Goal: Task Accomplishment & Management: Use online tool/utility

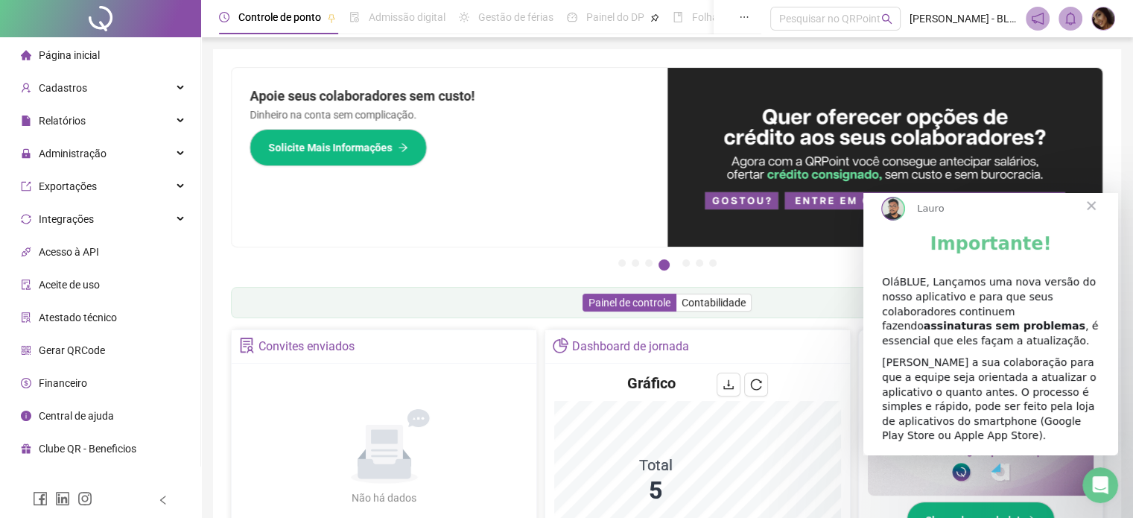
click at [1004, 342] on div "OláBLUE, Lançamos uma nova versão do nosso aplicativo e para que seus colaborad…" at bounding box center [991, 311] width 218 height 73
click at [1084, 215] on span "Fechar" at bounding box center [1092, 206] width 54 height 54
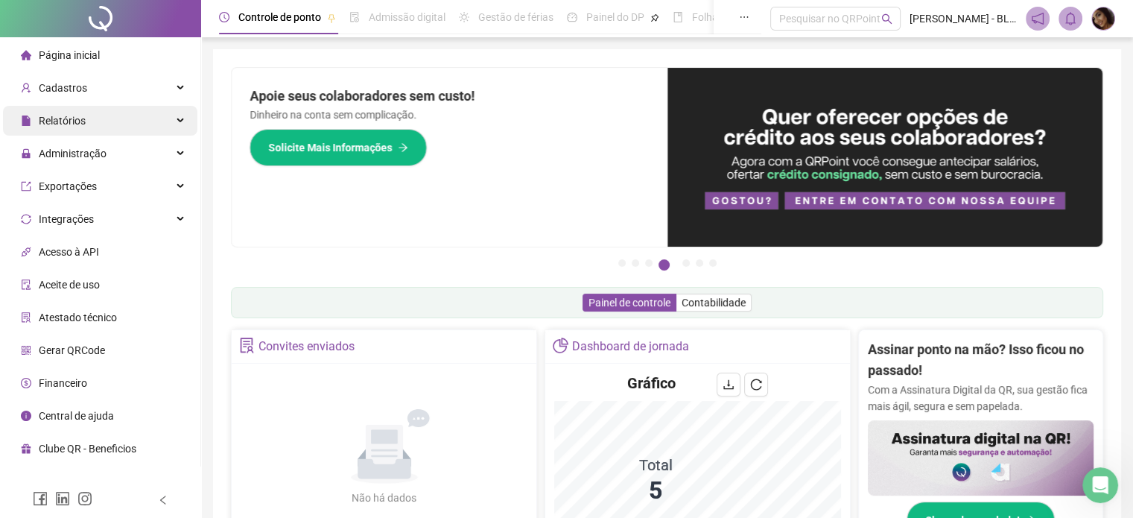
click at [113, 127] on div "Relatórios" at bounding box center [100, 121] width 194 height 30
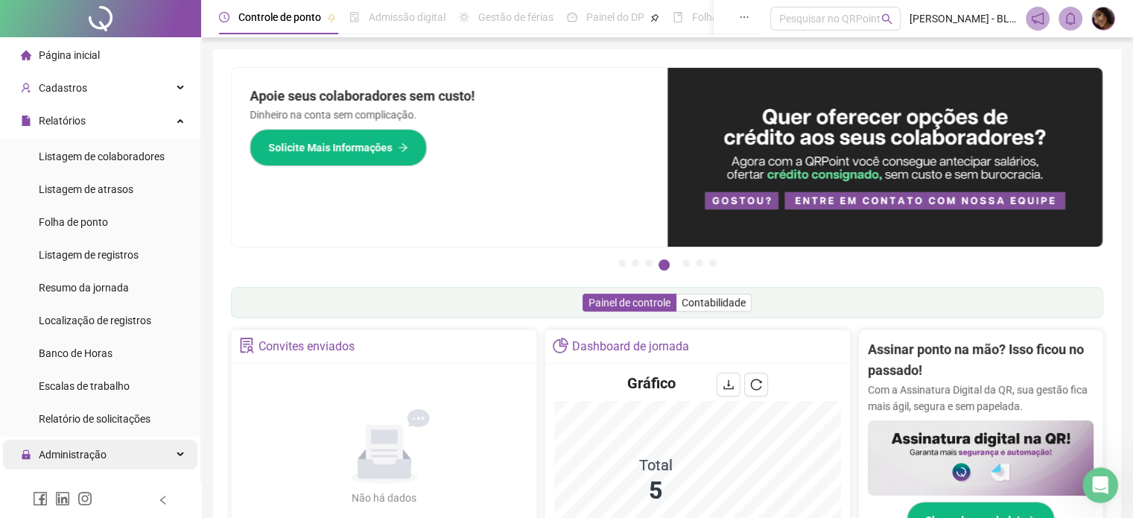
click at [80, 460] on span "Administração" at bounding box center [73, 455] width 68 height 12
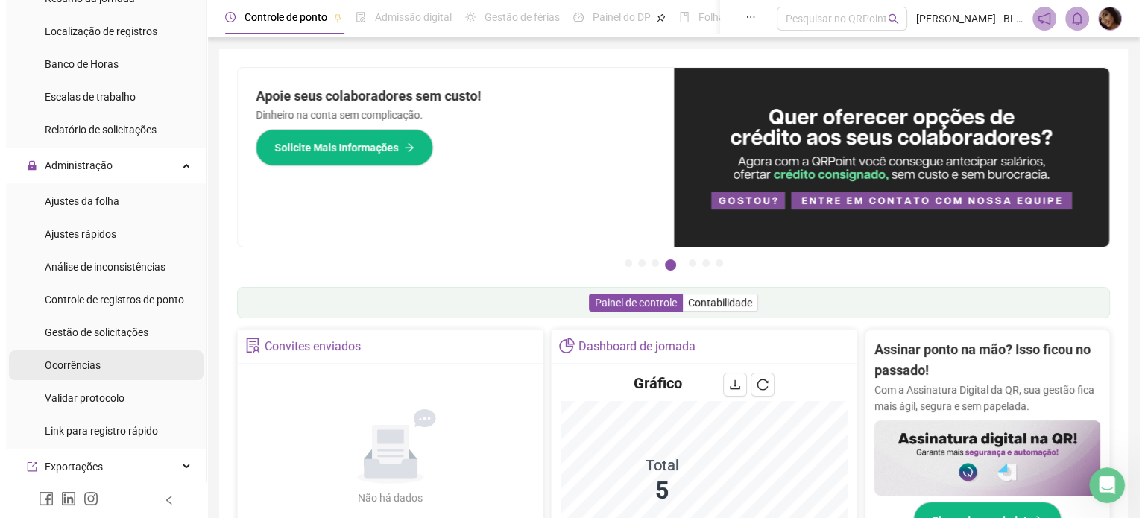
scroll to position [298, 0]
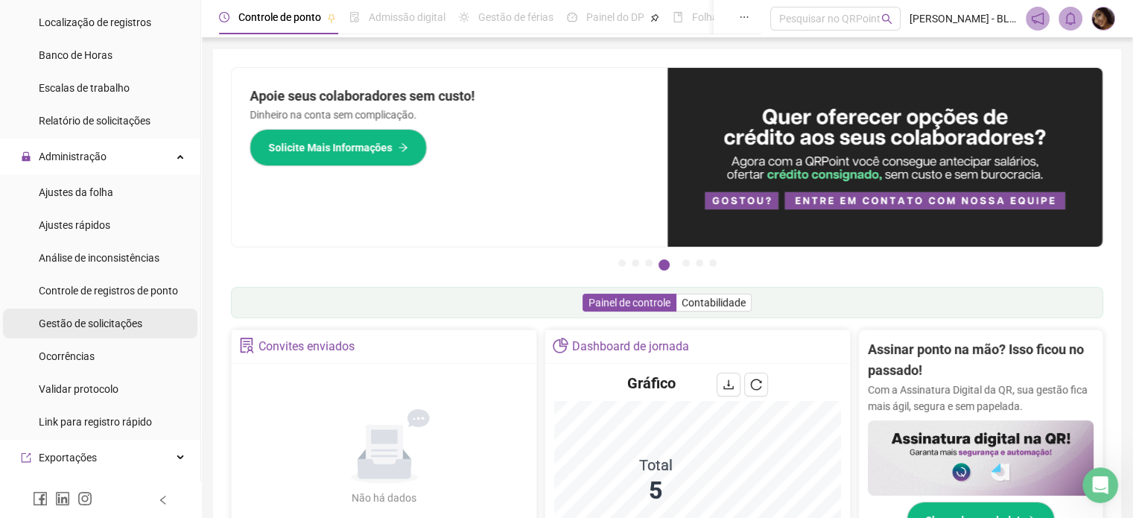
click at [76, 322] on span "Gestão de solicitações" at bounding box center [91, 323] width 104 height 12
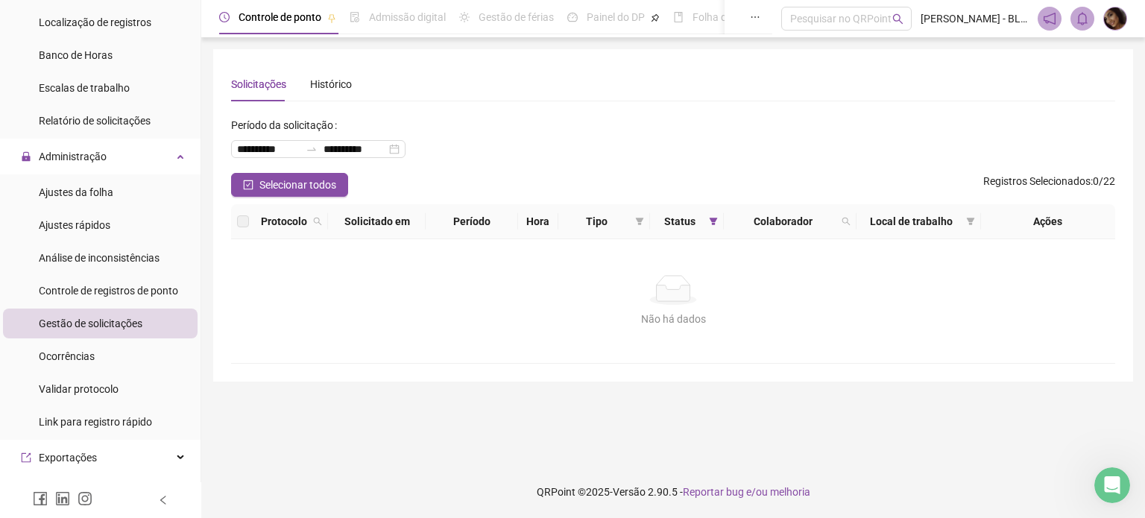
click at [119, 312] on div "Gestão de solicitações" at bounding box center [91, 323] width 104 height 30
click at [104, 173] on li "Administração Ajustes da folha Ajustes rápidos Análise de inconsistências Contr…" at bounding box center [100, 291] width 200 height 298
click at [100, 206] on div "Ajustes da folha" at bounding box center [76, 192] width 75 height 30
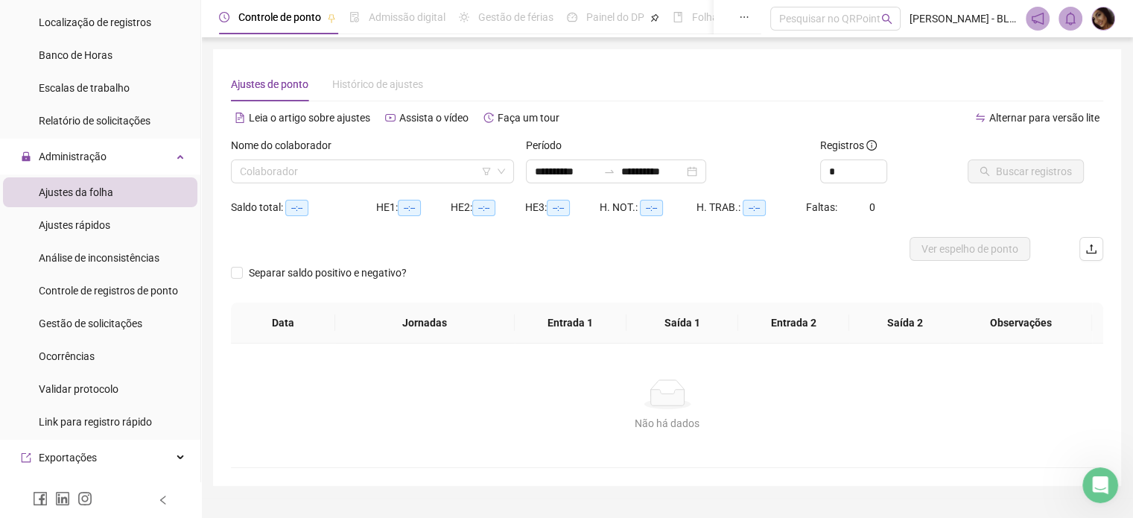
type input "**********"
click at [422, 162] on input "search" at bounding box center [366, 171] width 252 height 22
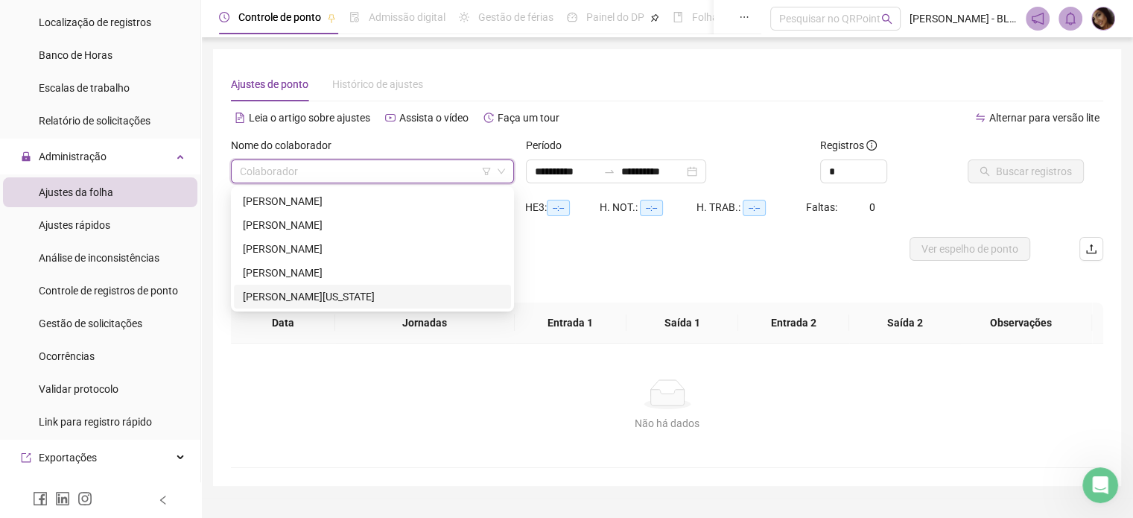
click at [346, 292] on div "[PERSON_NAME][US_STATE]" at bounding box center [372, 296] width 259 height 16
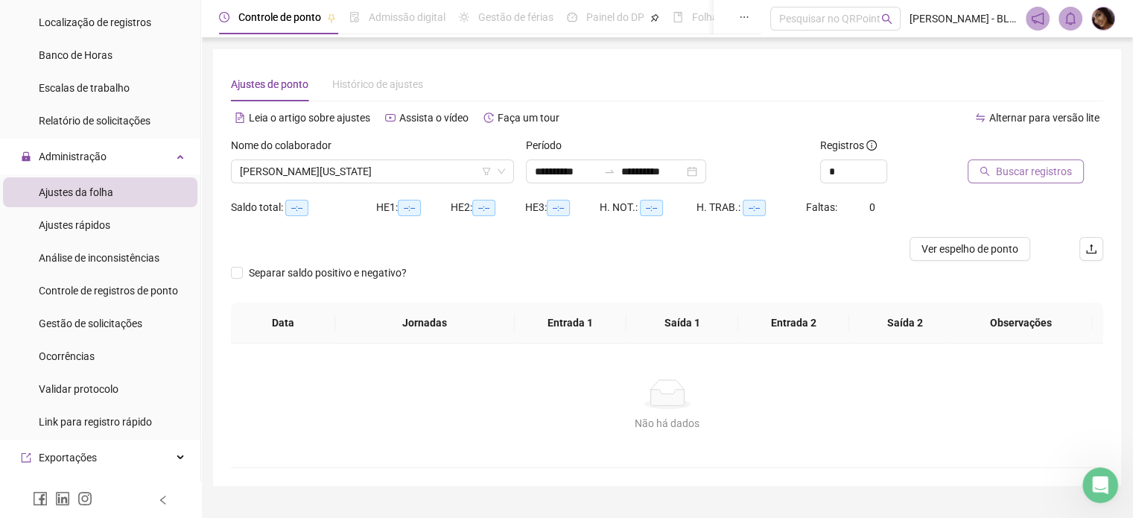
click at [984, 180] on button "Buscar registros" at bounding box center [1026, 171] width 116 height 24
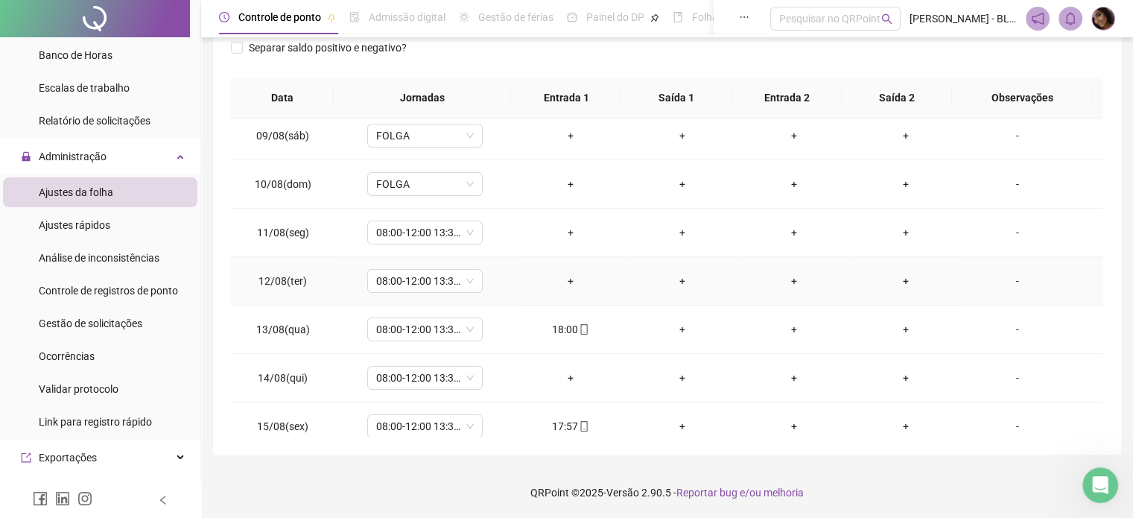
scroll to position [502, 0]
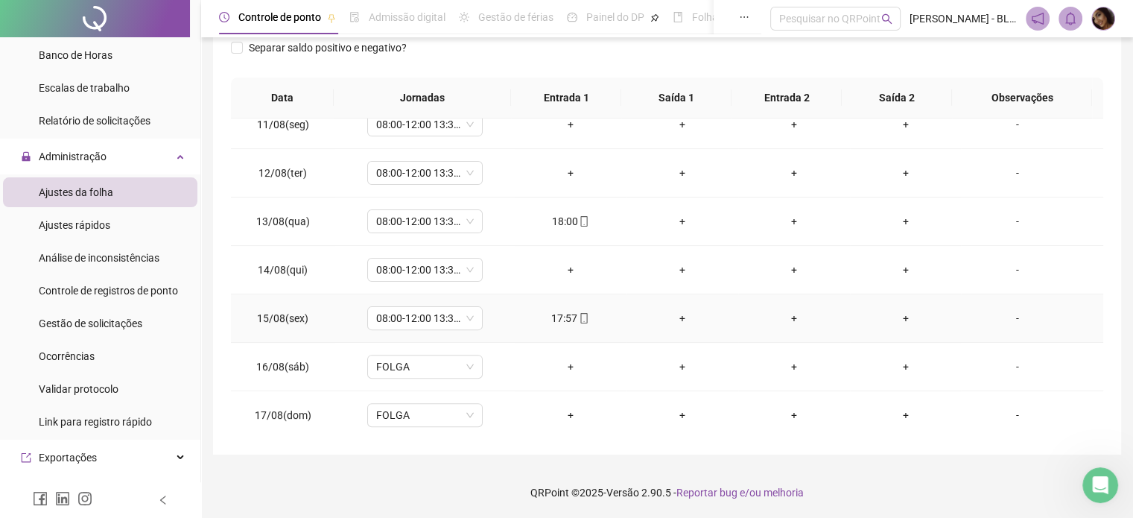
click at [580, 316] on icon "mobile" at bounding box center [584, 318] width 10 height 10
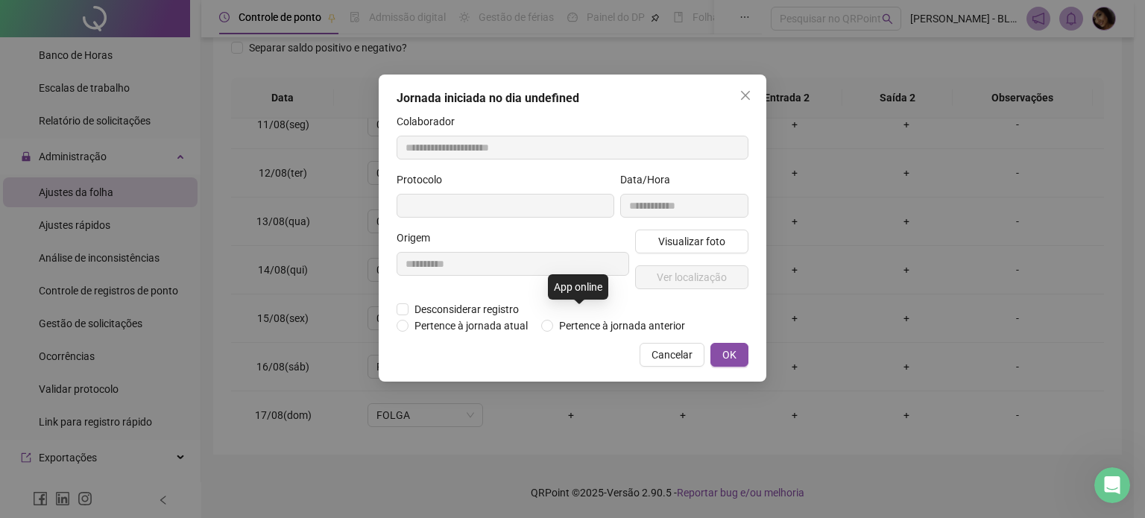
type input "**********"
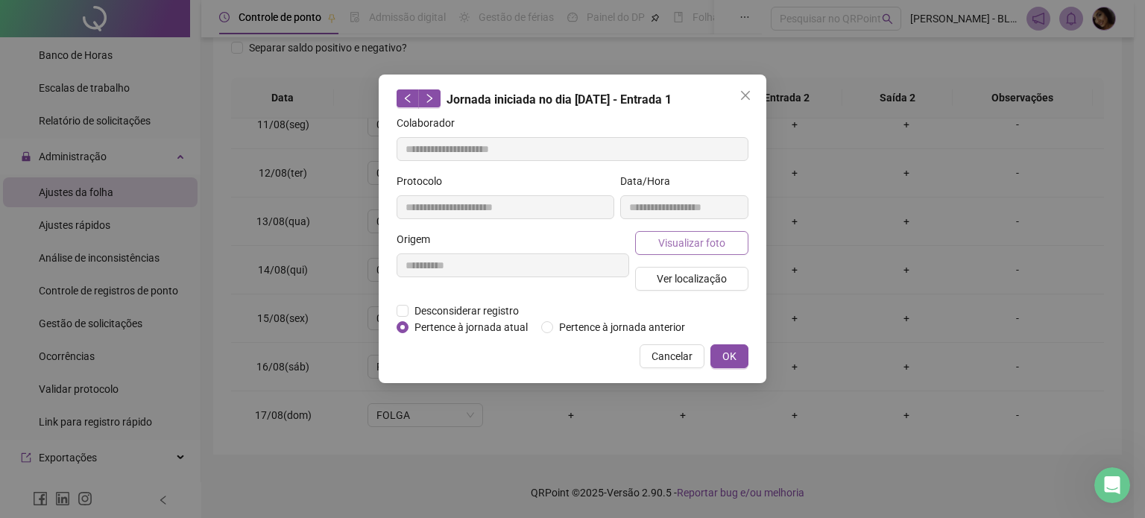
click at [692, 245] on span "Visualizar foto" at bounding box center [691, 243] width 67 height 16
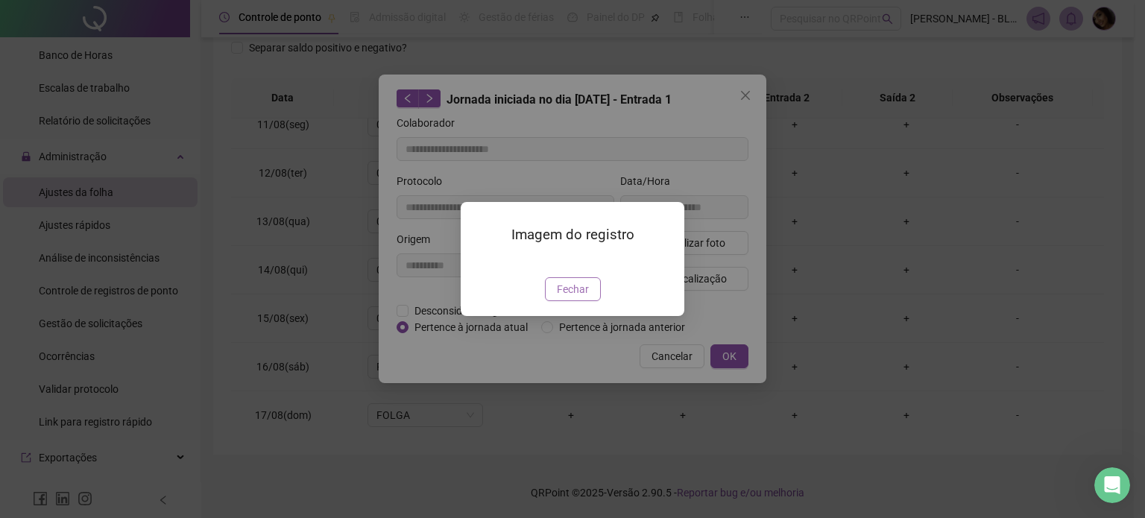
click at [575, 297] on span "Fechar" at bounding box center [573, 289] width 32 height 16
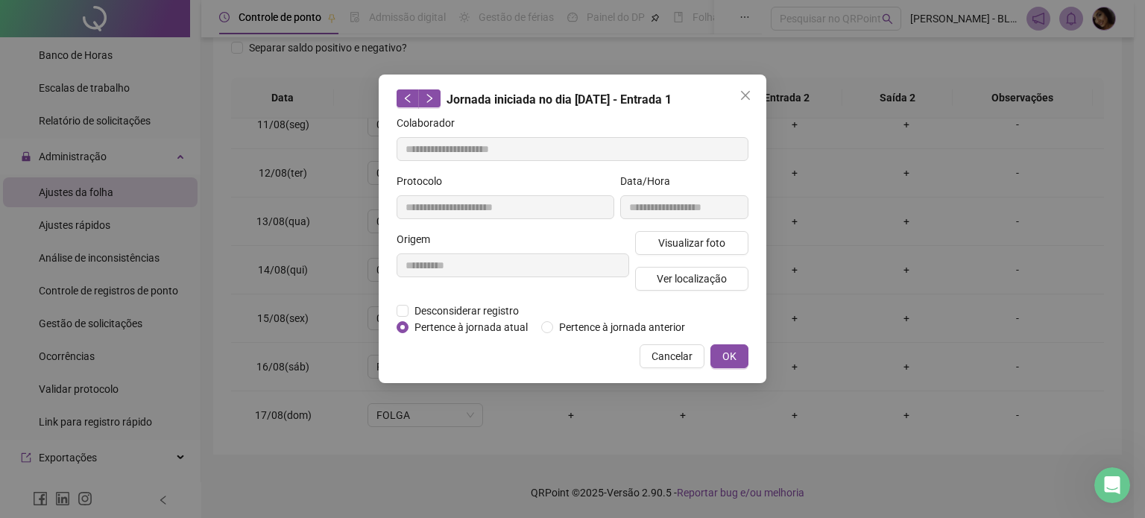
click at [688, 361] on span "Cancelar" at bounding box center [671, 356] width 41 height 16
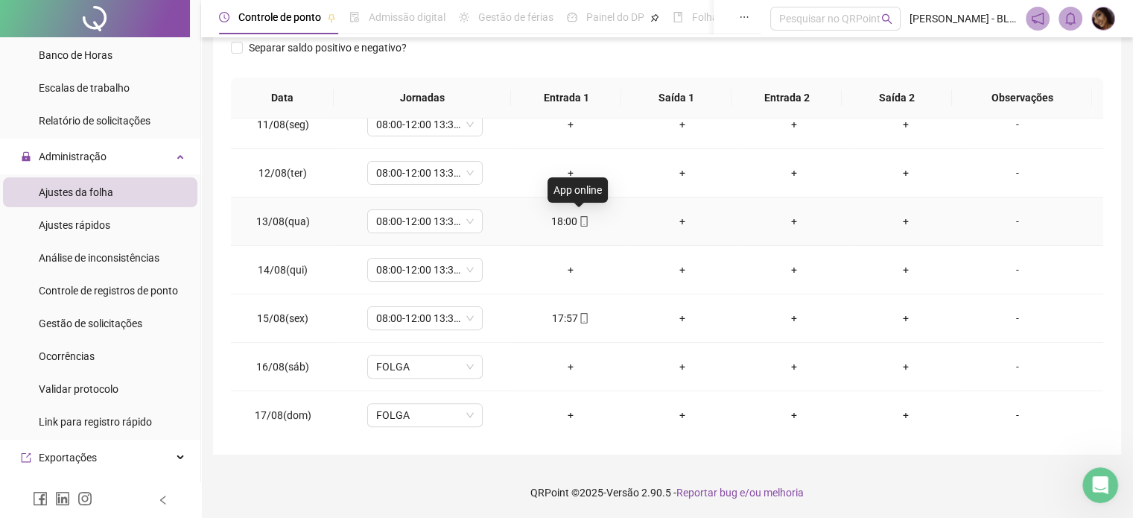
click at [579, 219] on icon "mobile" at bounding box center [584, 221] width 10 height 10
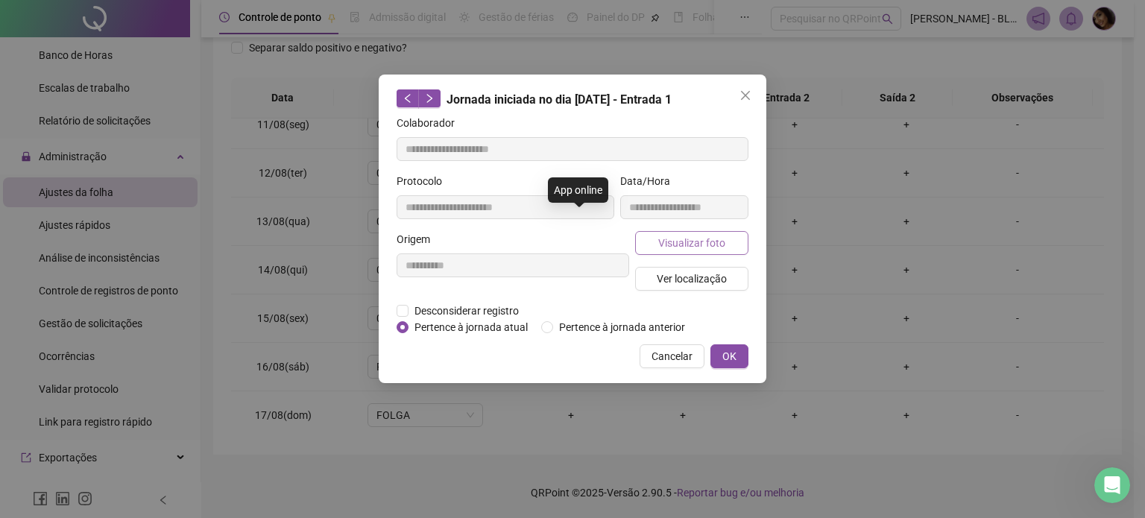
type input "**********"
click at [676, 250] on button "Visualizar foto" at bounding box center [691, 243] width 113 height 24
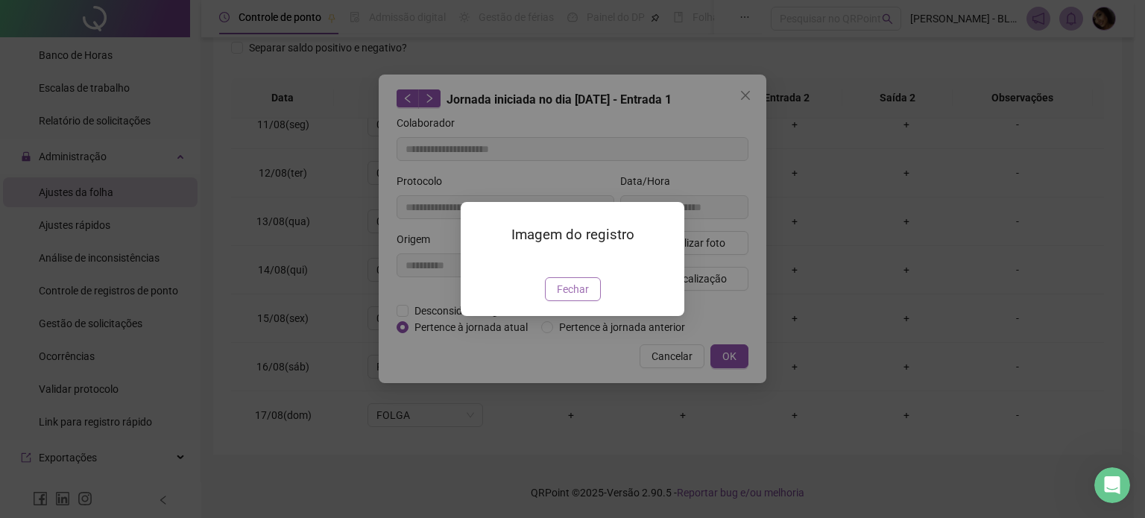
click at [584, 297] on span "Fechar" at bounding box center [573, 289] width 32 height 16
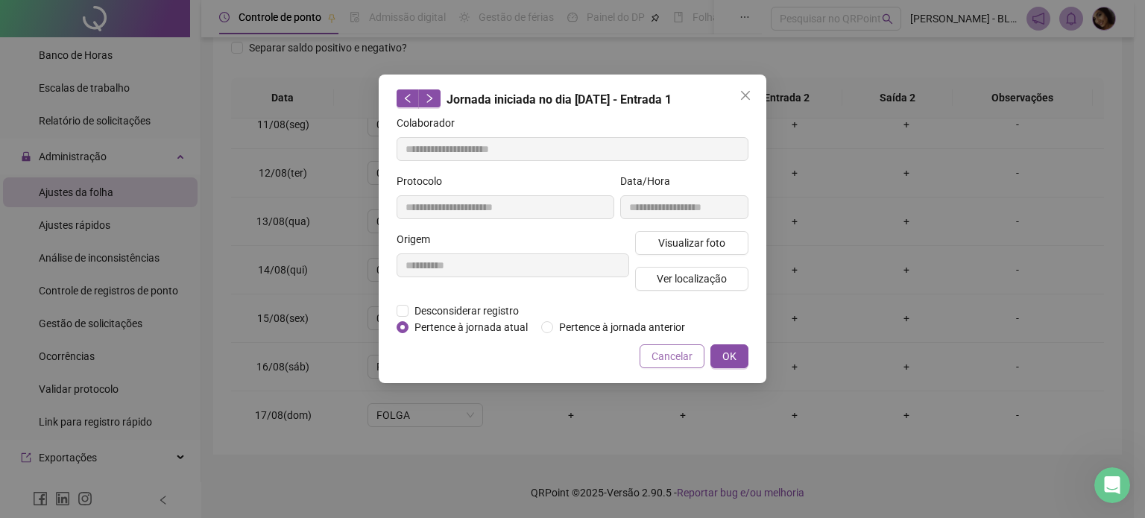
click at [668, 358] on span "Cancelar" at bounding box center [671, 356] width 41 height 16
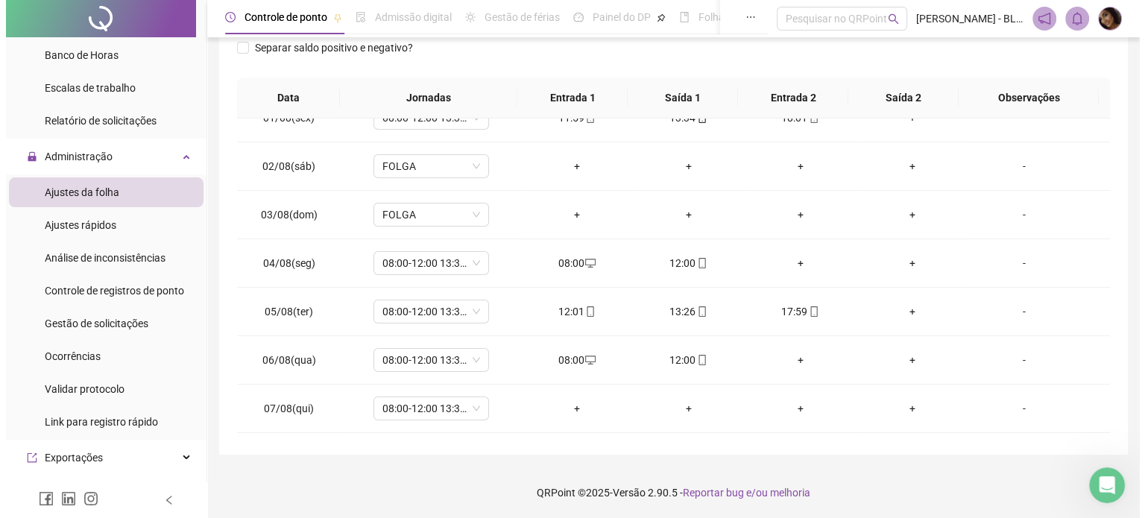
scroll to position [0, 0]
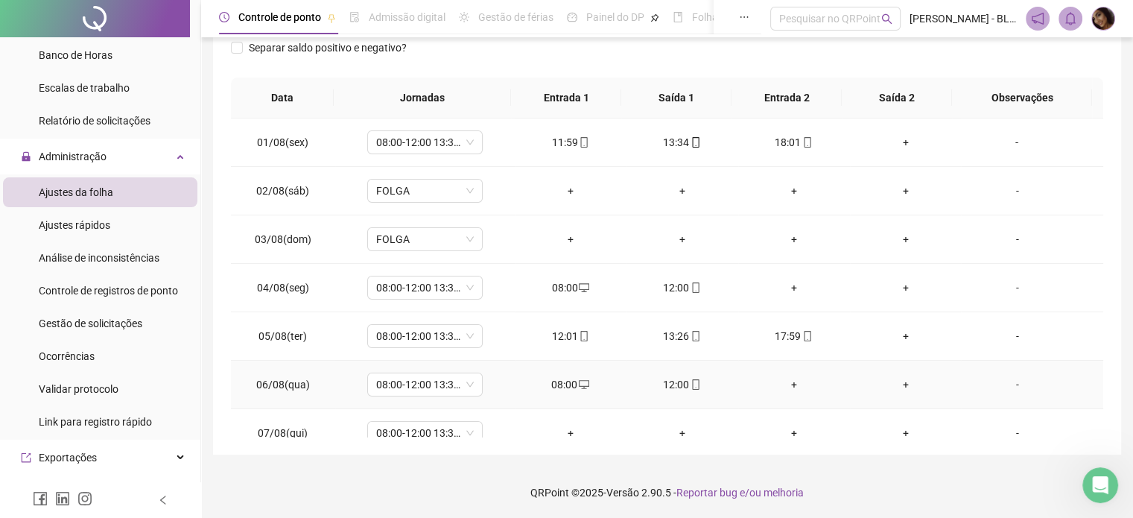
click at [691, 384] on icon "mobile" at bounding box center [696, 384] width 10 height 10
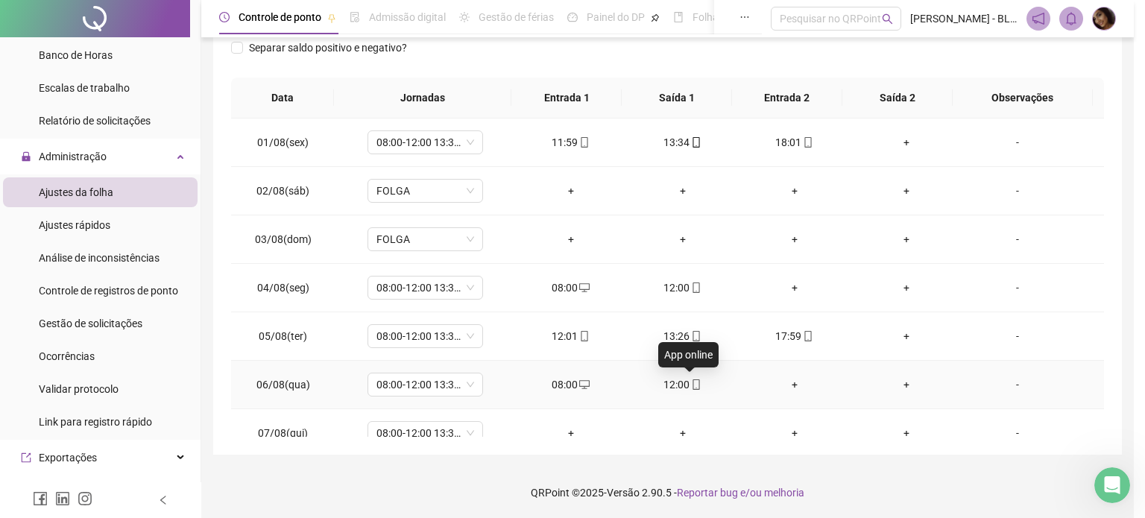
type input "**********"
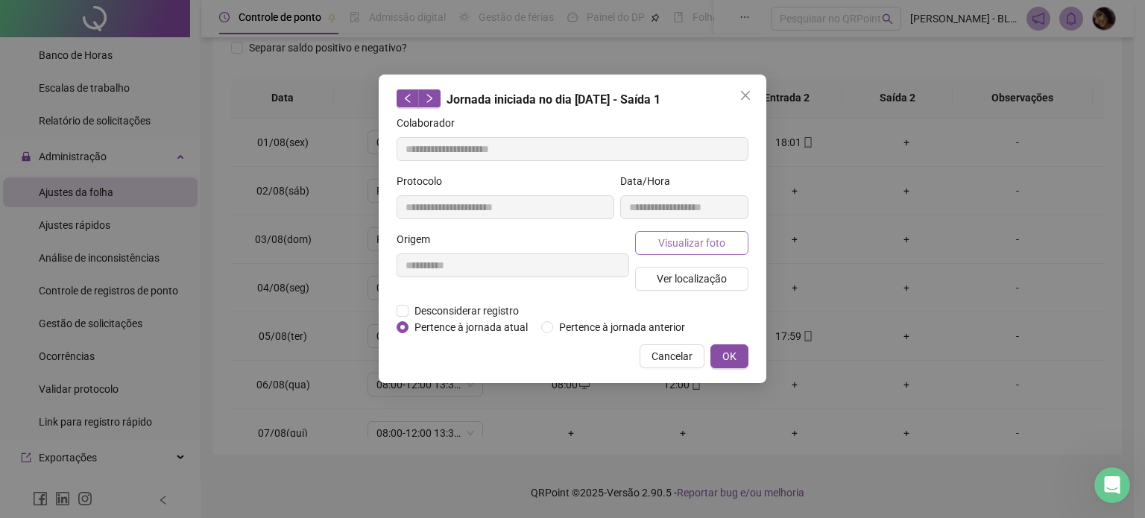
click at [691, 244] on span "Visualizar foto" at bounding box center [691, 243] width 67 height 16
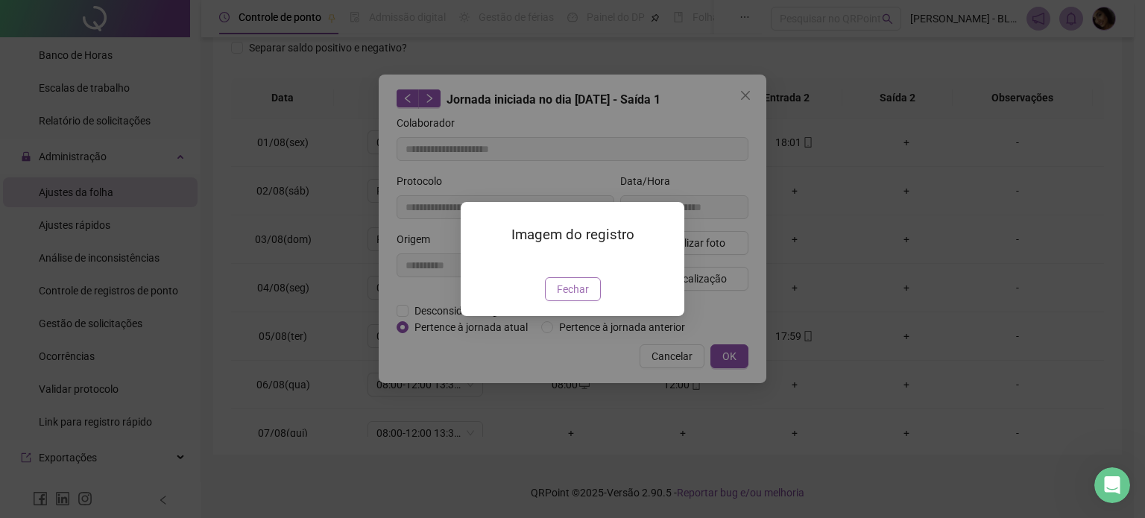
click at [563, 297] on span "Fechar" at bounding box center [573, 289] width 32 height 16
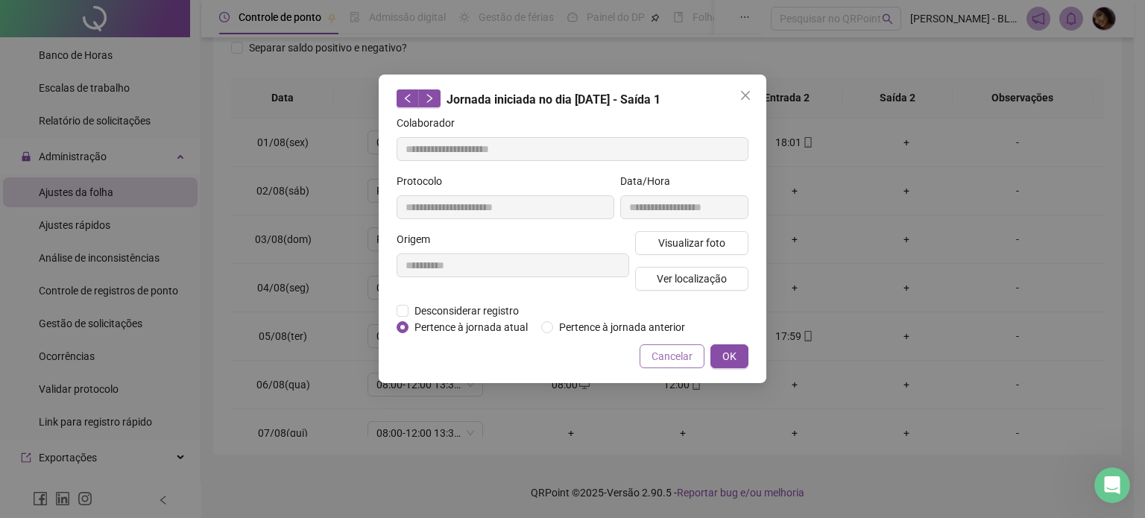
click at [677, 359] on span "Cancelar" at bounding box center [671, 356] width 41 height 16
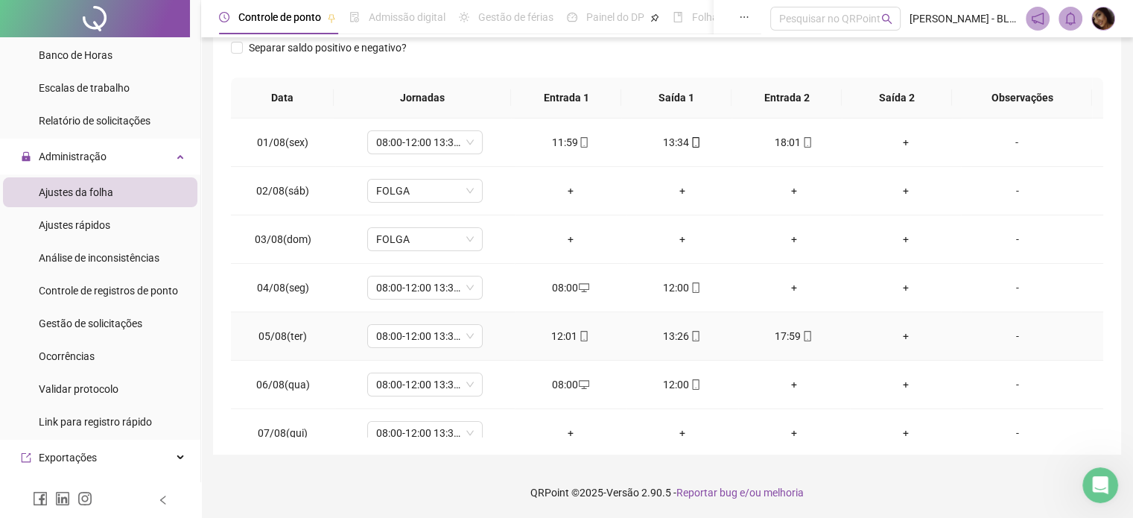
click at [811, 344] on td "17:59" at bounding box center [794, 336] width 112 height 48
click at [805, 335] on icon "mobile" at bounding box center [808, 336] width 7 height 10
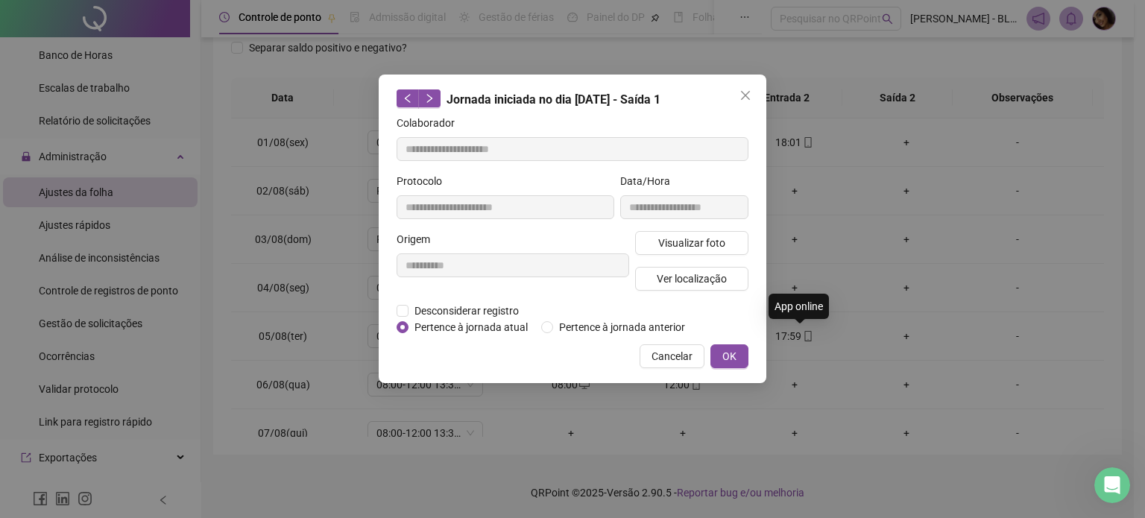
type input "**********"
click at [683, 241] on span "Visualizar foto" at bounding box center [691, 243] width 67 height 16
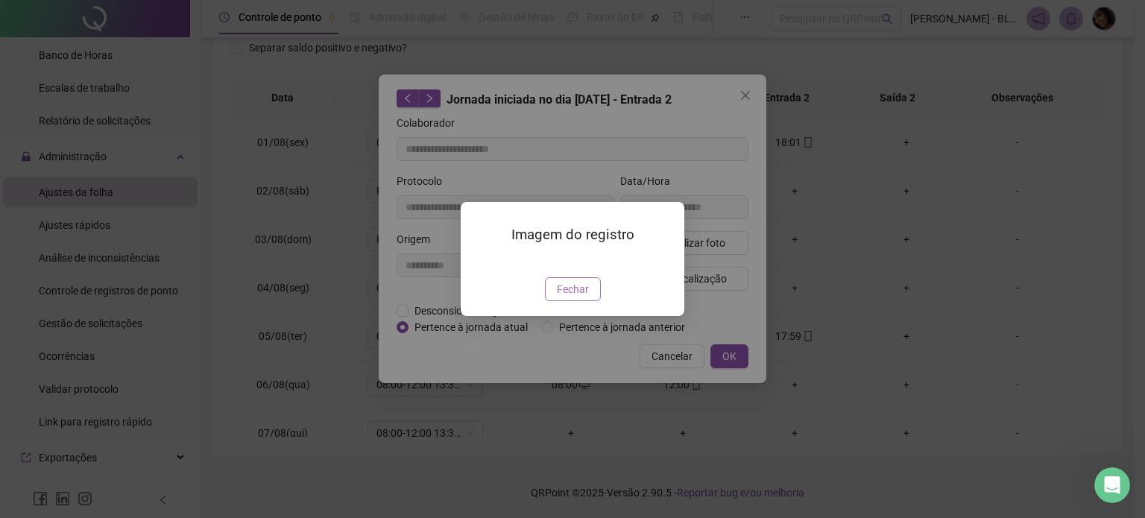
click at [594, 301] on button "Fechar" at bounding box center [573, 289] width 56 height 24
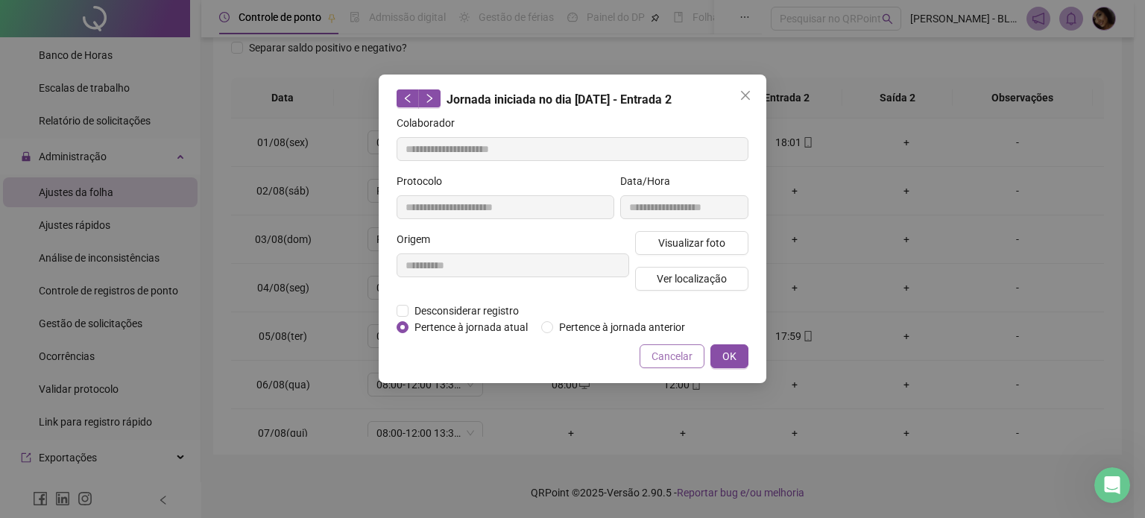
click at [674, 353] on span "Cancelar" at bounding box center [671, 356] width 41 height 16
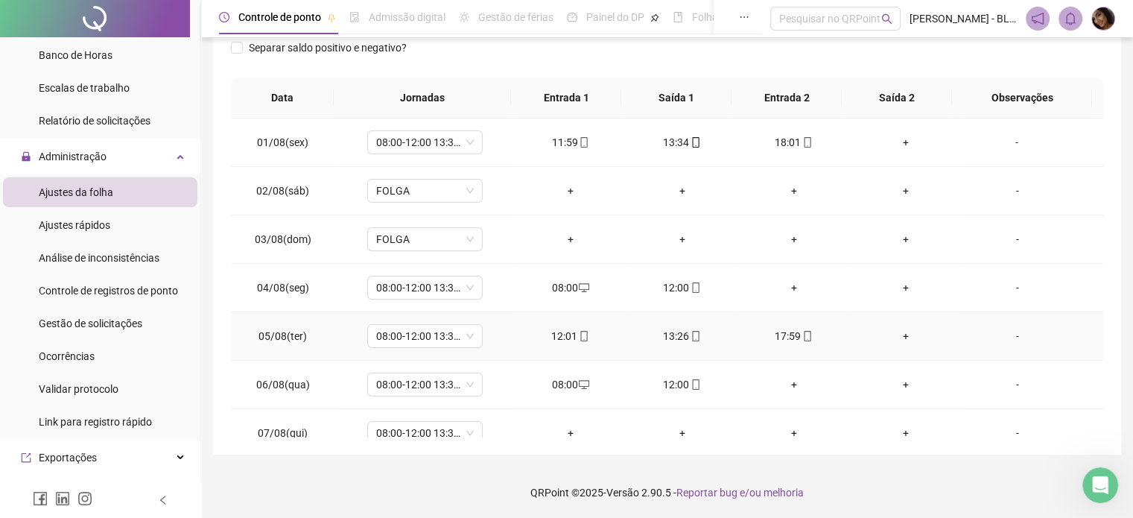
click at [693, 340] on icon "mobile" at bounding box center [696, 336] width 7 height 10
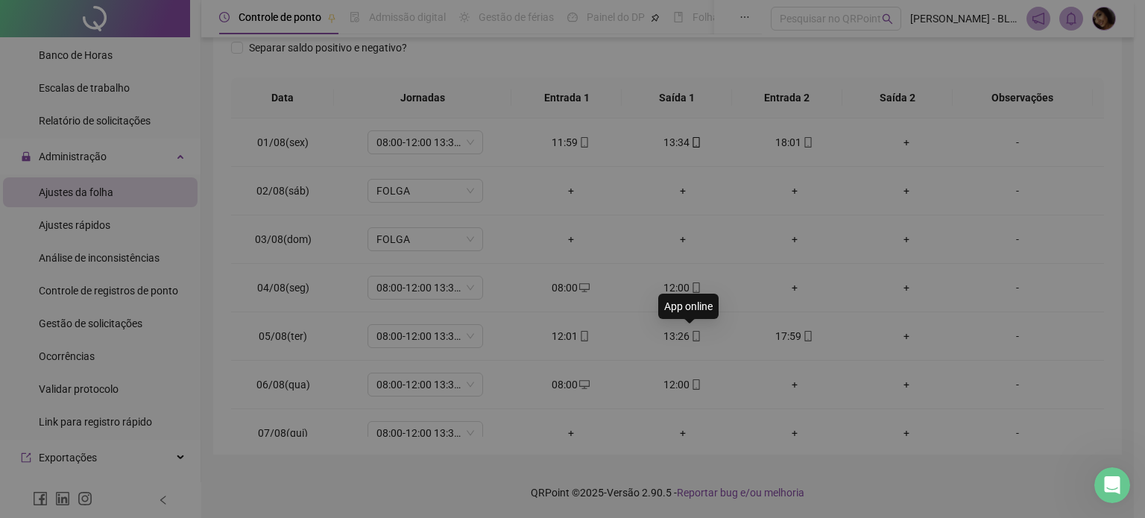
type input "**********"
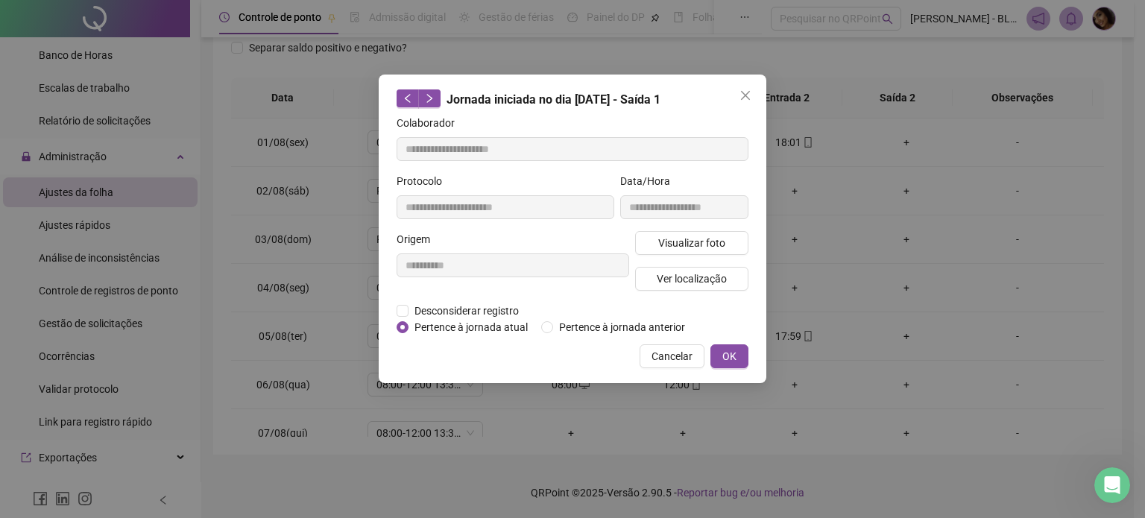
click at [698, 256] on div "Visualizar foto Ver localização" at bounding box center [691, 267] width 119 height 72
click at [698, 250] on span "Visualizar foto" at bounding box center [691, 243] width 67 height 16
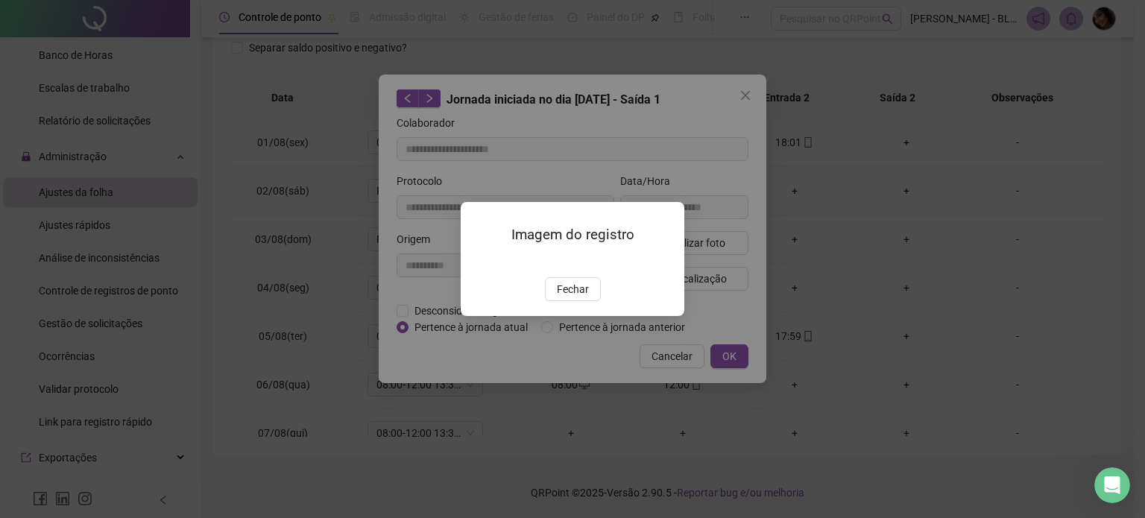
click at [575, 297] on span "Fechar" at bounding box center [573, 289] width 32 height 16
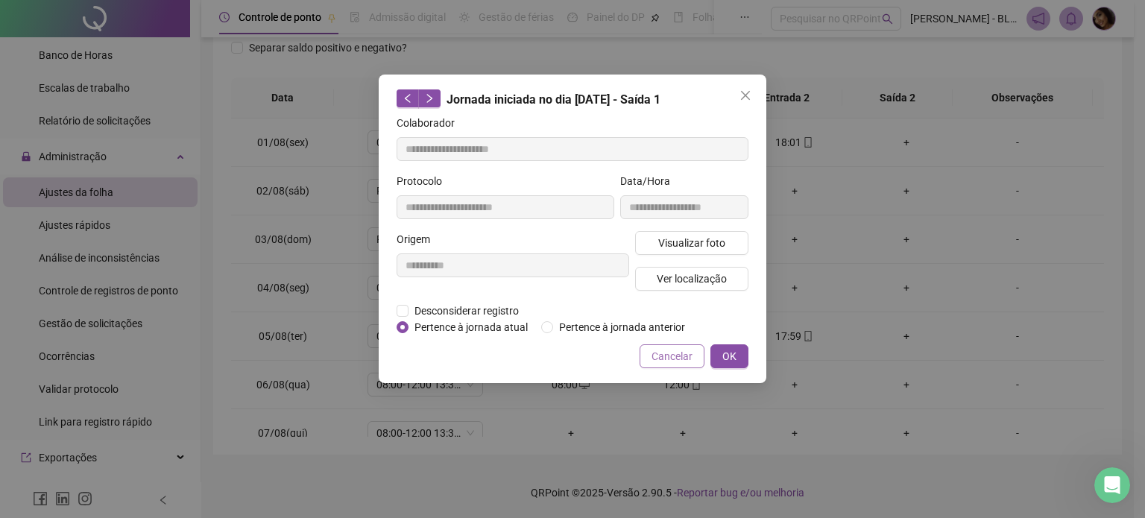
click at [675, 361] on span "Cancelar" at bounding box center [671, 356] width 41 height 16
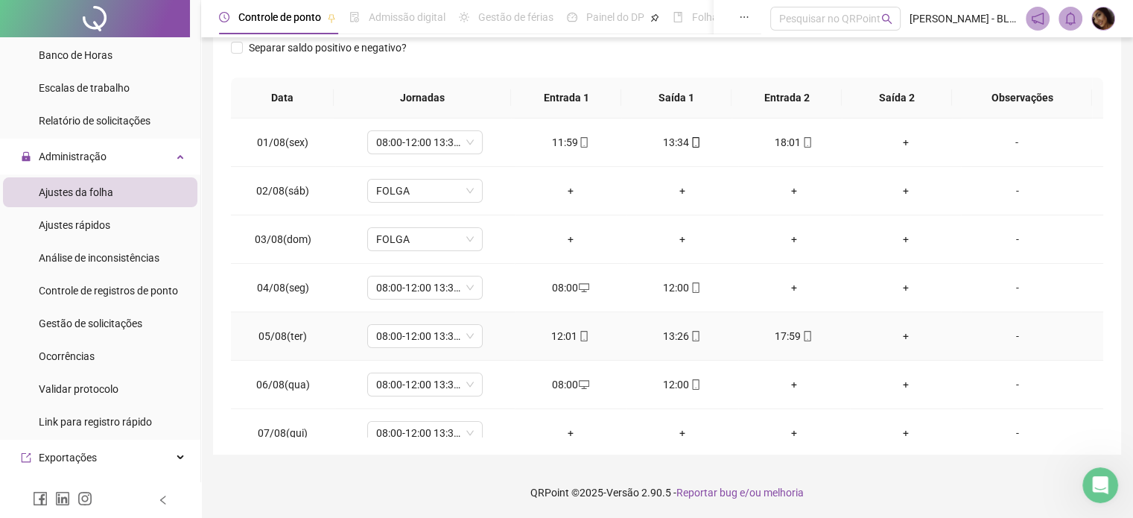
click at [579, 333] on icon "mobile" at bounding box center [584, 336] width 10 height 10
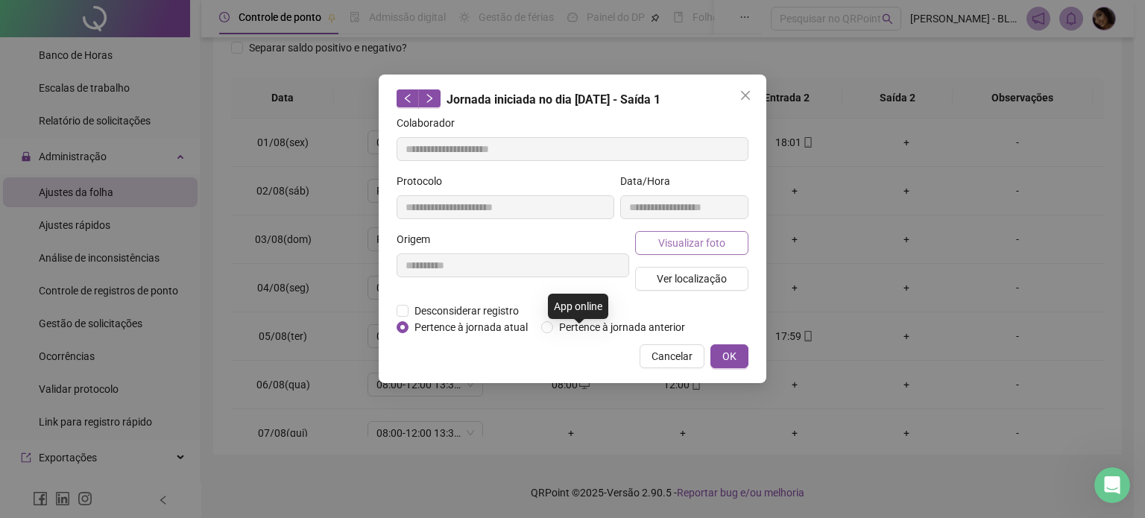
type input "**********"
click at [666, 244] on span "Visualizar foto" at bounding box center [691, 243] width 67 height 16
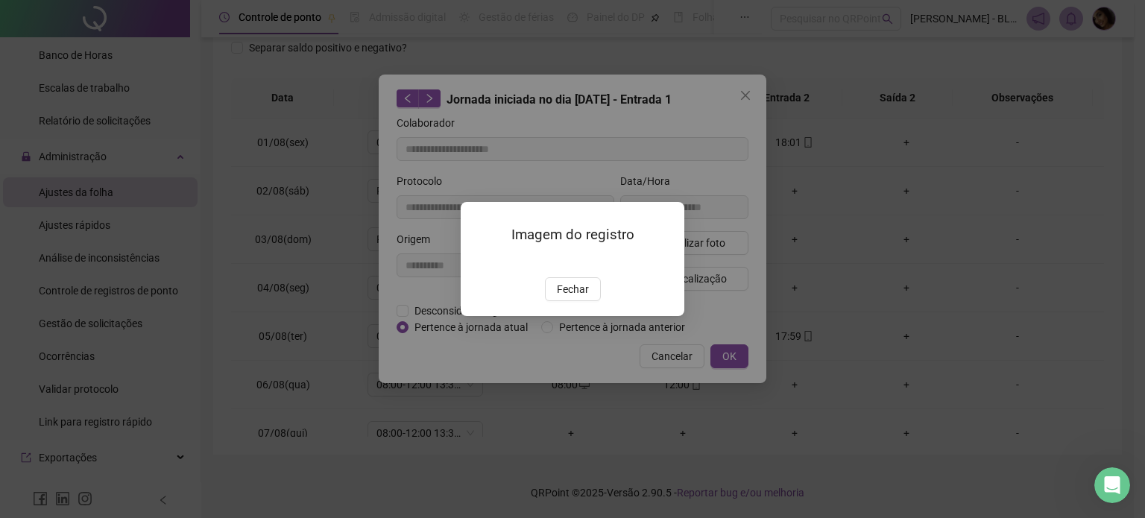
click at [596, 316] on div "Imagem do registro Fechar" at bounding box center [572, 259] width 224 height 114
click at [598, 301] on button "Fechar" at bounding box center [573, 289] width 56 height 24
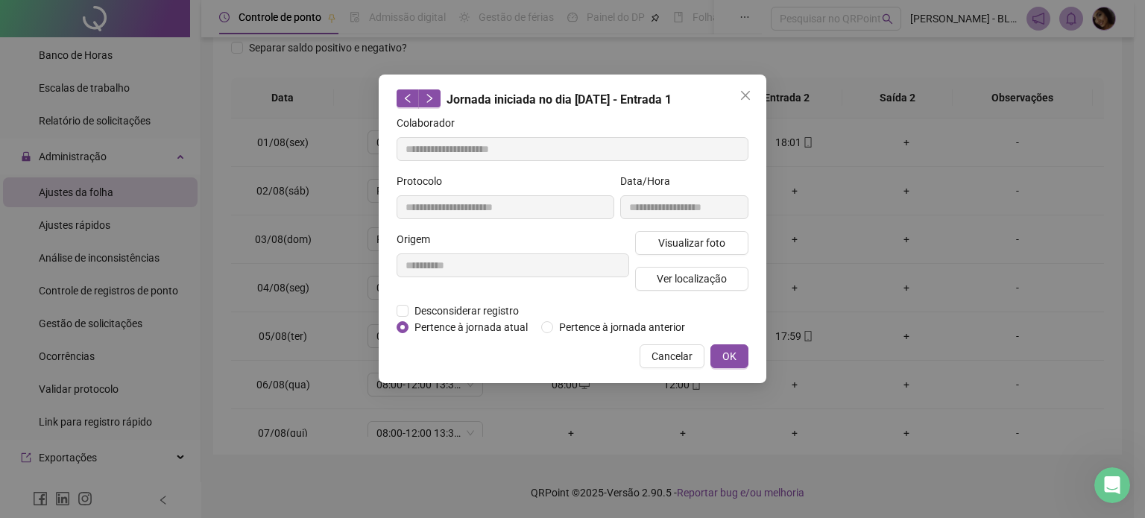
click at [682, 367] on div "**********" at bounding box center [572, 229] width 387 height 308
